Goal: Information Seeking & Learning: Learn about a topic

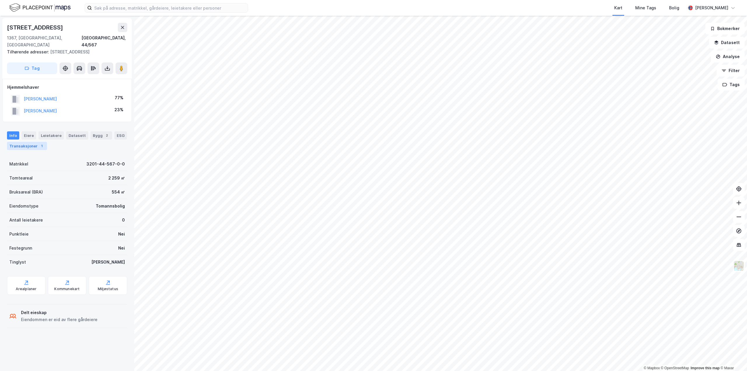
click at [36, 142] on div "Transaksjoner 1" at bounding box center [27, 146] width 40 height 8
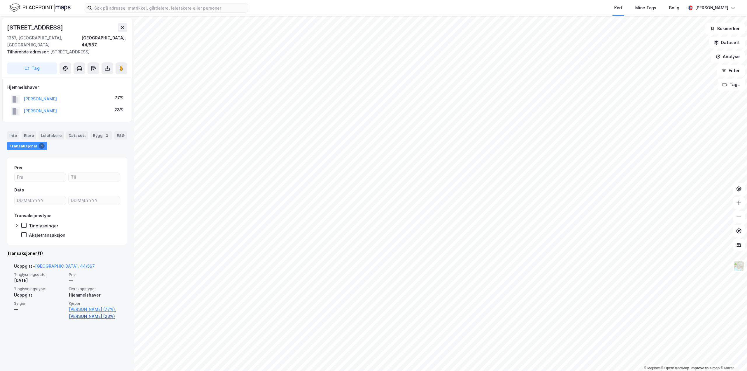
click at [75, 313] on link "[PERSON_NAME] (23%)" at bounding box center [94, 316] width 51 height 7
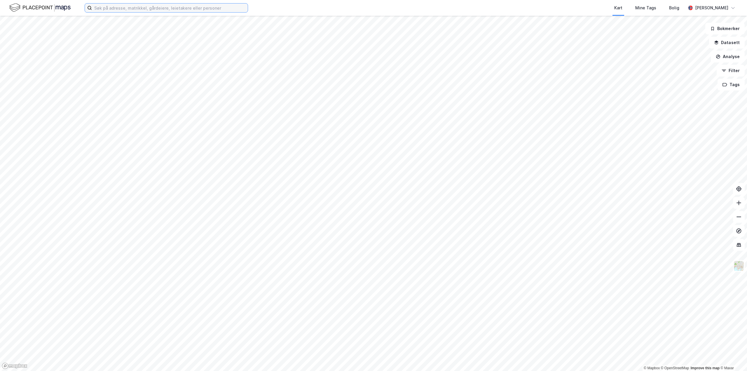
click at [146, 8] on input at bounding box center [170, 8] width 156 height 9
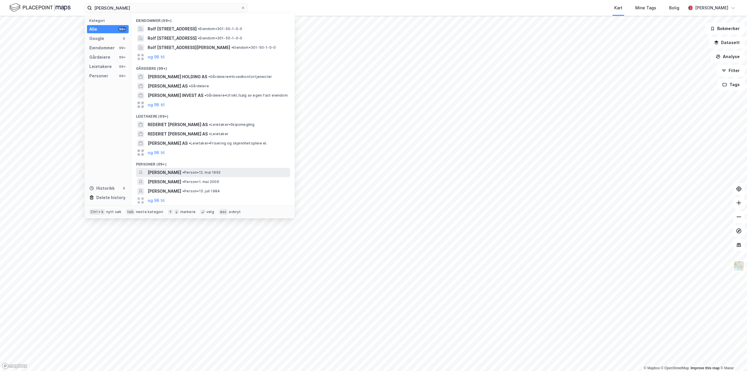
click at [172, 173] on span "[PERSON_NAME]" at bounding box center [165, 172] width 34 height 7
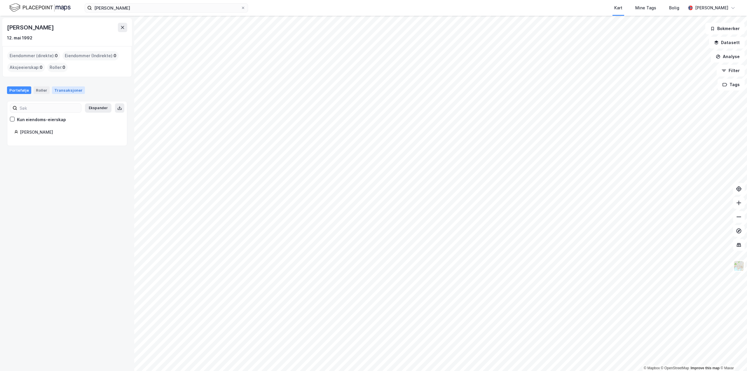
click at [64, 90] on div "Transaksjoner" at bounding box center [68, 90] width 33 height 8
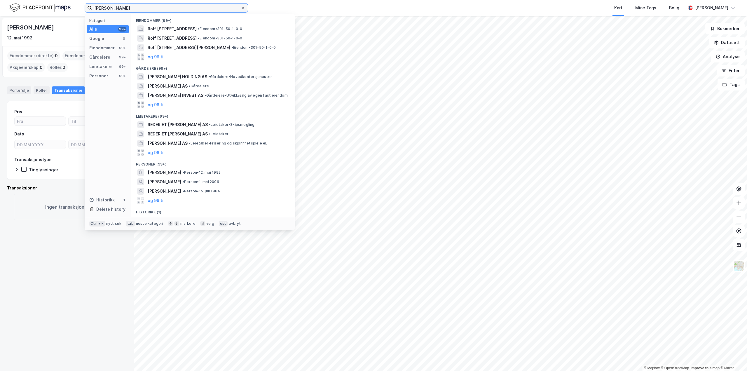
click at [128, 9] on input "june stenersen" at bounding box center [166, 8] width 149 height 9
drag, startPoint x: 128, startPoint y: 9, endPoint x: -97, endPoint y: 1, distance: 224.6
click at [0, 1] on html "june stenersen Kategori Alle 99+ Google 0 Eiendommer 99+ Gårdeiere 99+ Leietake…" at bounding box center [373, 185] width 747 height 371
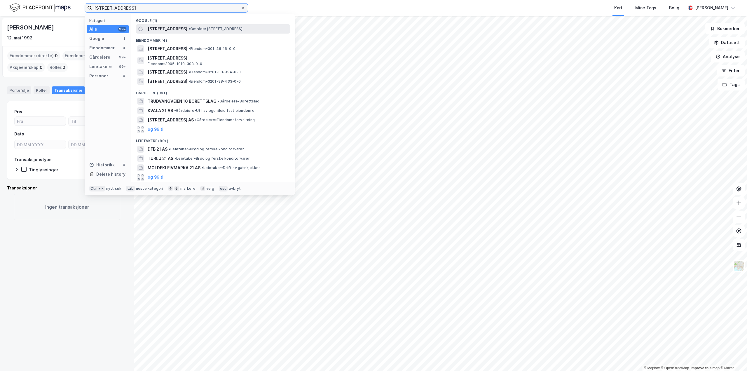
type input "trudvangveien 21"
click at [164, 29] on span "Trudvangveien 21" at bounding box center [168, 28] width 40 height 7
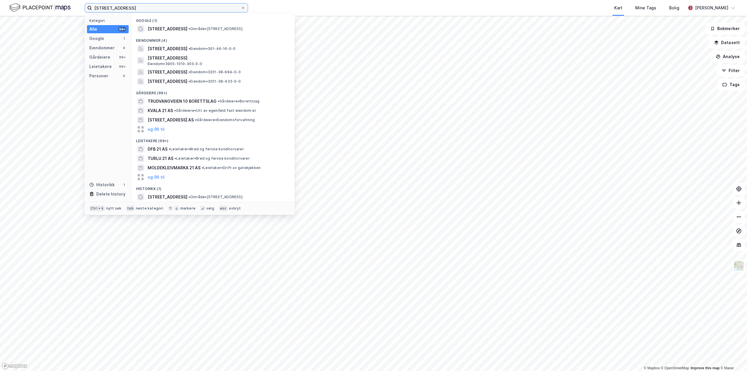
click at [137, 7] on input "trudvangveien 21" at bounding box center [166, 8] width 149 height 9
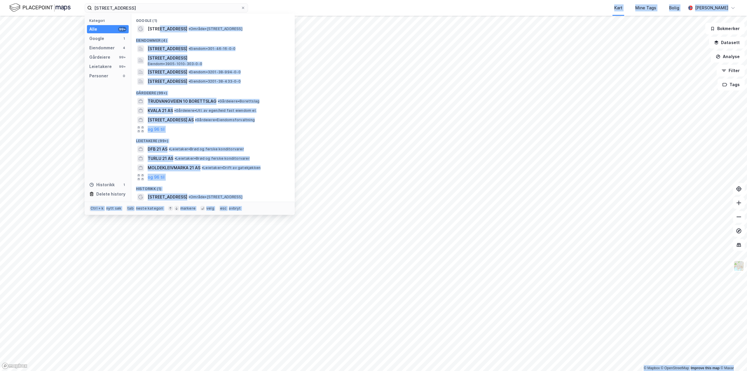
drag, startPoint x: 159, startPoint y: 30, endPoint x: -84, endPoint y: 147, distance: 269.0
click at [0, 147] on html "trudvangveien 21 Kategori Alle 99+ Google 1 Eiendommer 4 Gårdeiere 99+ Leietake…" at bounding box center [373, 185] width 747 height 371
click at [174, 49] on span "Trudvangveien 21, 0363, OSLO, OSLO" at bounding box center [168, 48] width 40 height 7
